Goal: Information Seeking & Learning: Learn about a topic

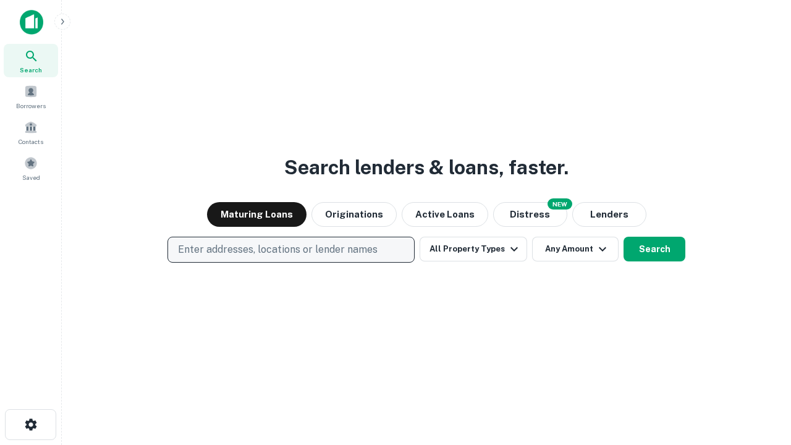
click at [290, 250] on p "Enter addresses, locations or lender names" at bounding box center [278, 249] width 200 height 15
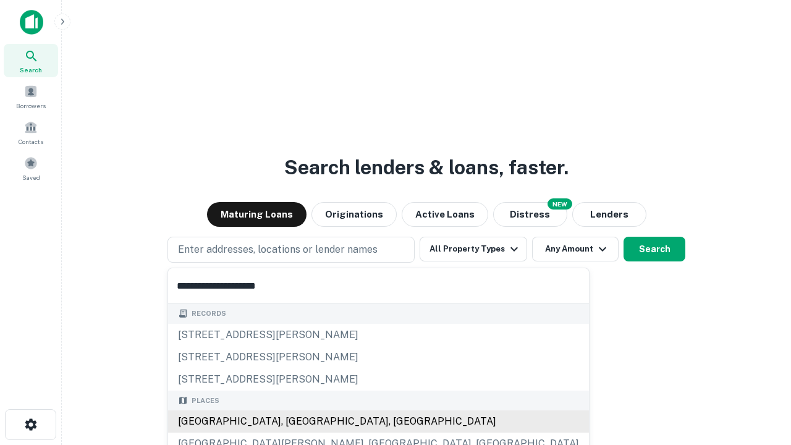
click at [295, 421] on div "[GEOGRAPHIC_DATA], [GEOGRAPHIC_DATA], [GEOGRAPHIC_DATA]" at bounding box center [378, 421] width 421 height 22
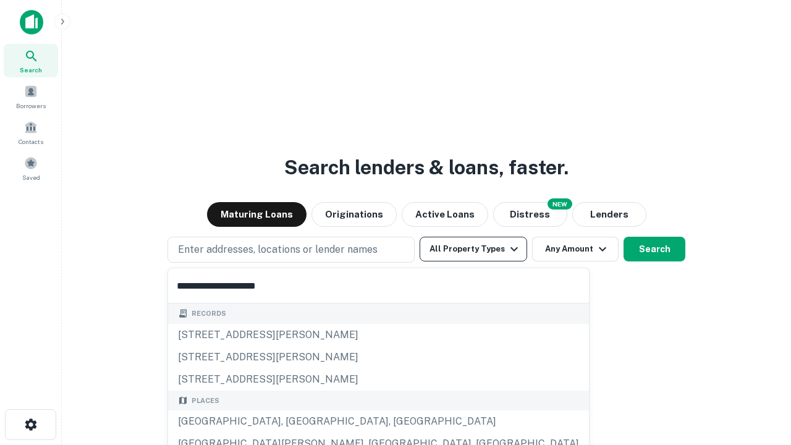
click at [473, 249] on button "All Property Types" at bounding box center [474, 249] width 108 height 25
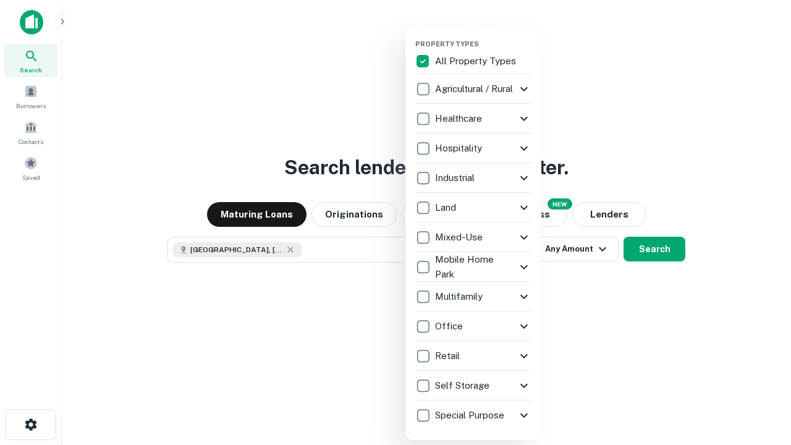
click at [483, 36] on button "button" at bounding box center [483, 36] width 136 height 1
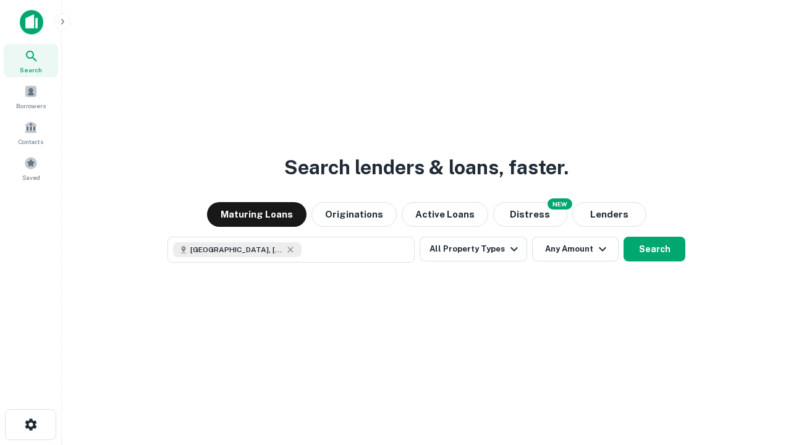
scroll to position [20, 0]
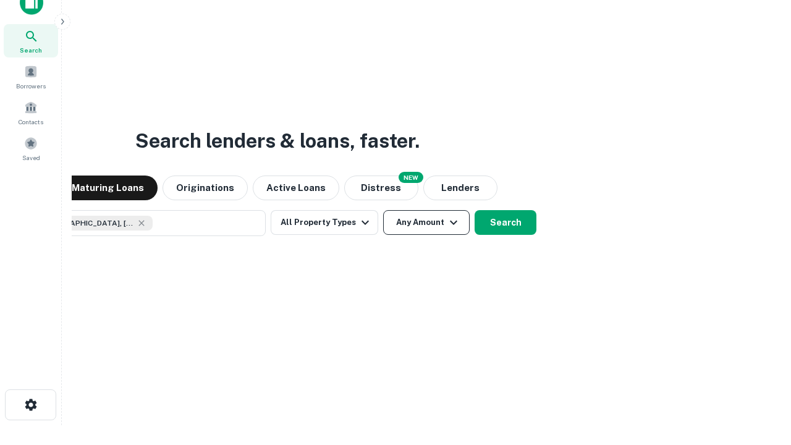
click at [383, 210] on button "Any Amount" at bounding box center [426, 222] width 87 height 25
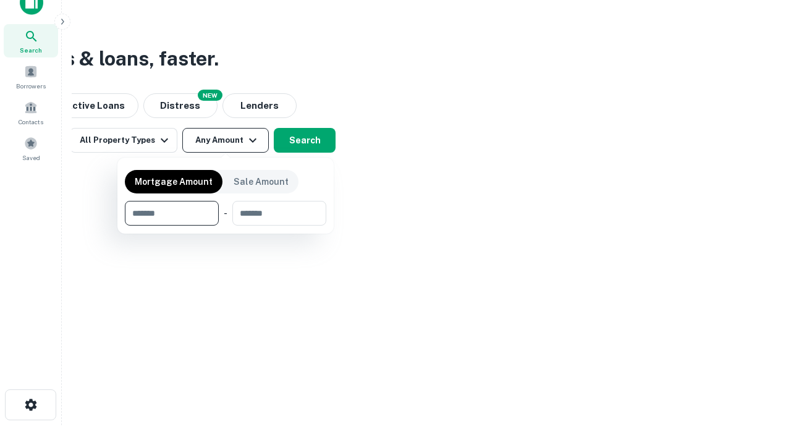
type input "*******"
click at [226, 226] on button "button" at bounding box center [225, 226] width 201 height 1
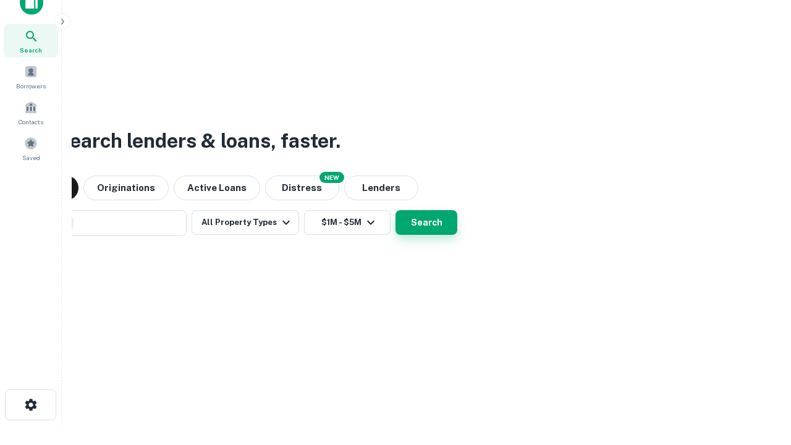
click at [395, 210] on button "Search" at bounding box center [426, 222] width 62 height 25
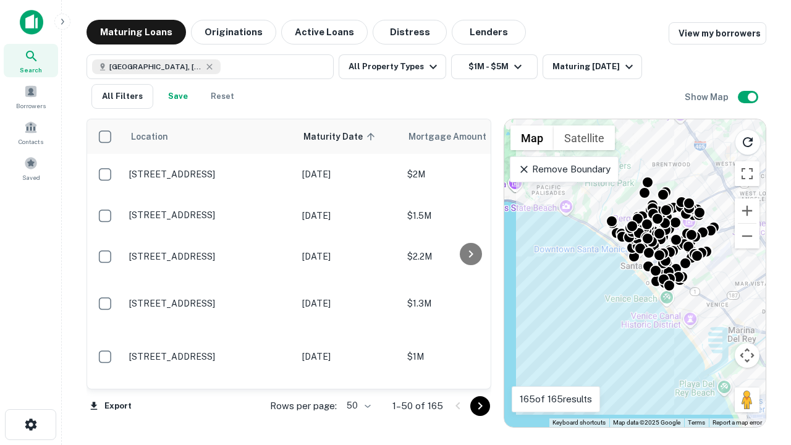
click at [357, 405] on body "Search Borrowers Contacts Saved Maturing Loans Originations Active Loans Distre…" at bounding box center [395, 222] width 791 height 445
click at [357, 374] on li "25" at bounding box center [357, 374] width 36 height 22
